Goal: Information Seeking & Learning: Learn about a topic

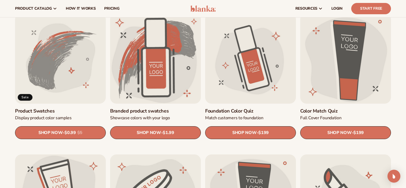
scroll to position [316, 0]
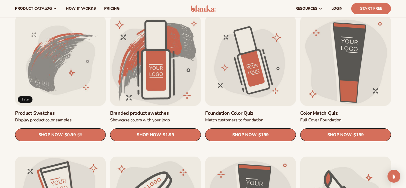
click at [259, 110] on link "Foundation Color Quiz" at bounding box center [250, 113] width 91 height 6
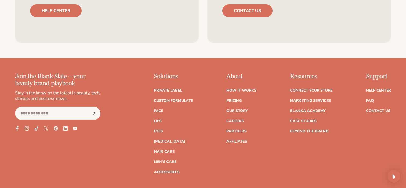
scroll to position [418, 0]
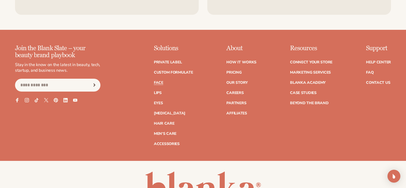
click at [159, 84] on link "Face" at bounding box center [158, 83] width 9 height 4
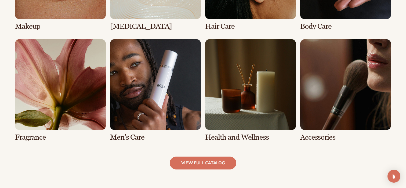
scroll to position [488, 0]
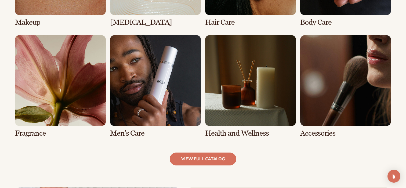
click at [256, 87] on link "7 / 8" at bounding box center [250, 86] width 91 height 102
click at [233, 64] on link "7 / 8" at bounding box center [250, 86] width 91 height 102
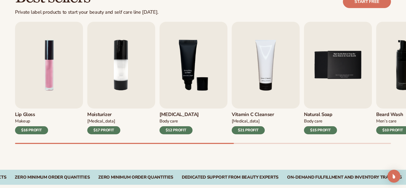
scroll to position [199, 0]
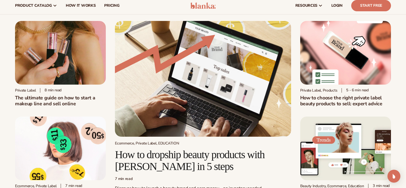
scroll to position [15, 0]
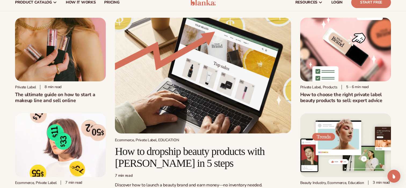
click at [56, 94] on h1 "The ultimate guide on how to start a makeup line and sell online" at bounding box center [60, 98] width 91 height 12
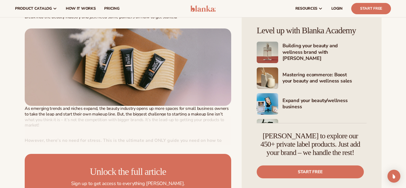
scroll to position [179, 0]
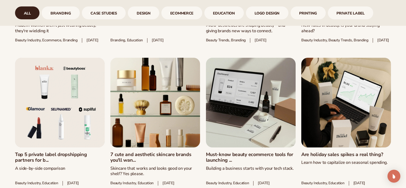
scroll to position [394, 0]
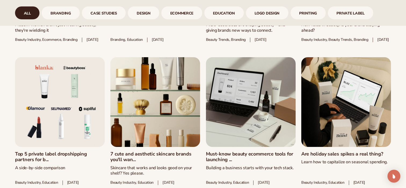
click at [157, 151] on link "7 cute and aesthetic skincare brands you'll wan..." at bounding box center [155, 157] width 90 height 12
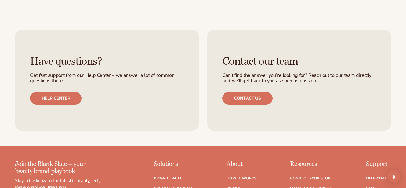
scroll to position [1303, 0]
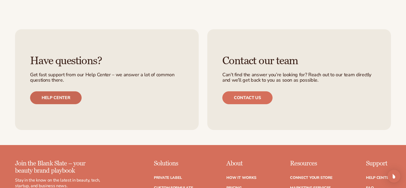
click at [45, 91] on link "Help center" at bounding box center [56, 97] width 52 height 13
